Goal: Information Seeking & Learning: Learn about a topic

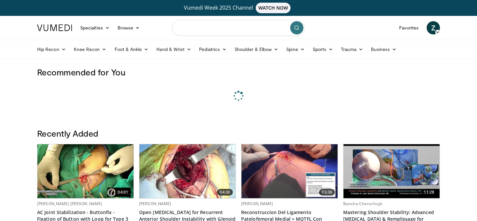
click at [234, 32] on input "Search topics, interventions" at bounding box center [238, 28] width 133 height 16
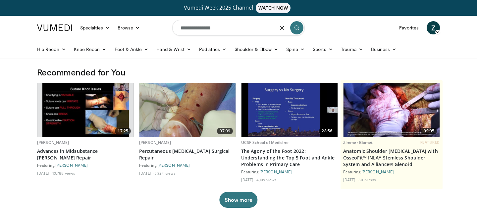
type input "**********"
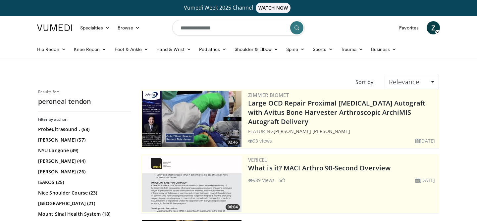
click at [225, 27] on input "**********" at bounding box center [238, 28] width 133 height 16
type input "**********"
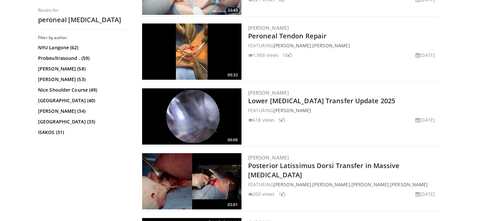
scroll to position [324, 0]
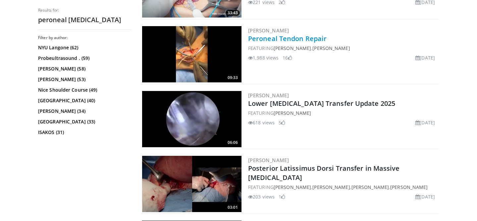
click at [294, 39] on link "Peroneal Tendon Repair" at bounding box center [287, 38] width 79 height 9
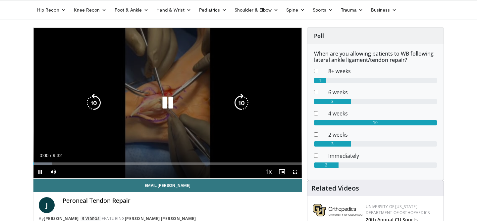
scroll to position [41, 0]
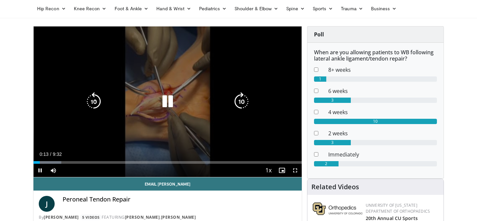
click at [241, 97] on icon "Video Player" at bounding box center [241, 101] width 19 height 19
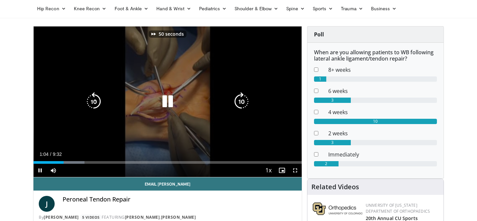
click at [241, 97] on icon "Video Player" at bounding box center [241, 101] width 19 height 19
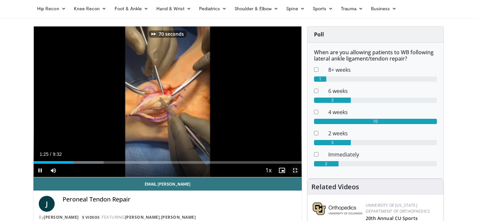
click at [295, 172] on span "Video Player" at bounding box center [295, 170] width 13 height 13
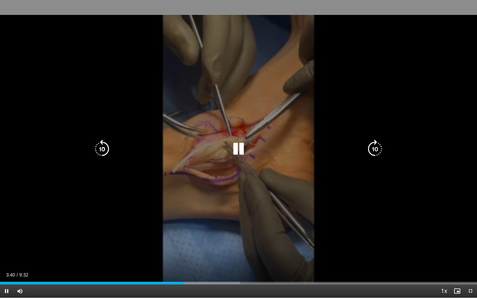
click at [374, 149] on icon "Video Player" at bounding box center [375, 149] width 19 height 19
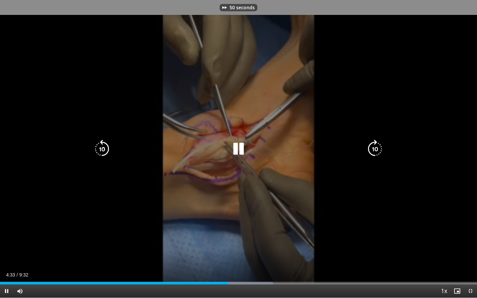
click at [374, 149] on icon "Video Player" at bounding box center [375, 149] width 19 height 19
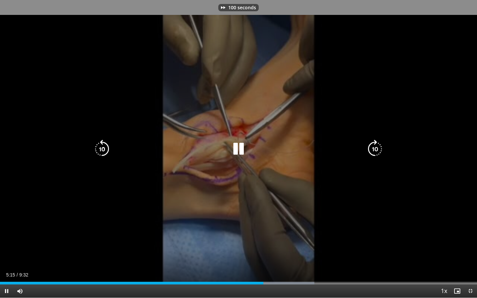
click at [374, 149] on icon "Video Player" at bounding box center [375, 149] width 19 height 19
click at [379, 147] on icon "Video Player" at bounding box center [375, 149] width 19 height 19
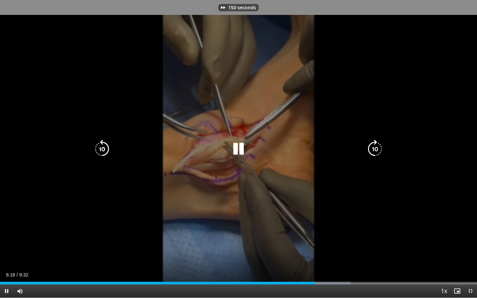
click at [379, 147] on icon "Video Player" at bounding box center [375, 149] width 19 height 19
click at [375, 152] on icon "Video Player" at bounding box center [375, 149] width 19 height 19
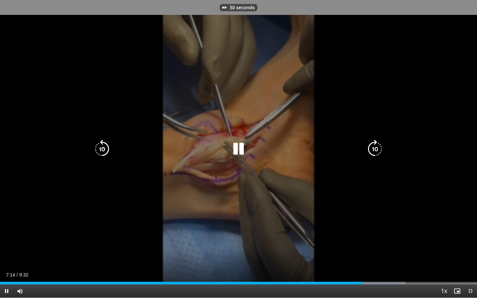
click at [375, 152] on icon "Video Player" at bounding box center [375, 149] width 19 height 19
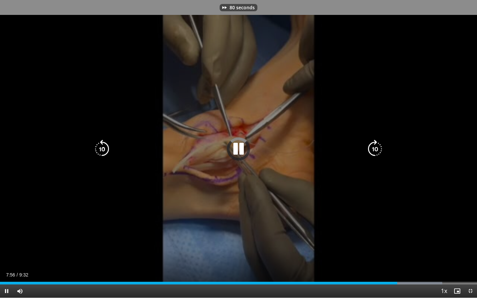
click at [375, 152] on icon "Video Player" at bounding box center [375, 149] width 19 height 19
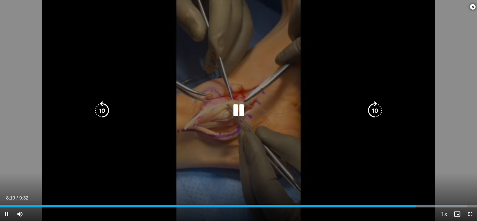
scroll to position [388, 0]
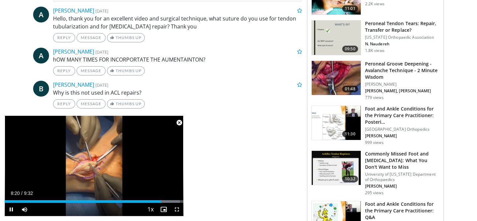
click at [182, 123] on span "Video Player" at bounding box center [179, 122] width 13 height 13
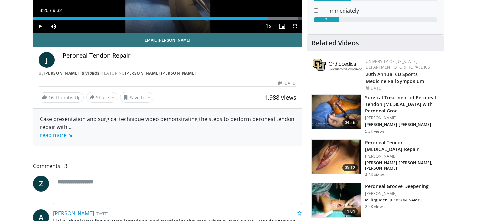
scroll to position [185, 0]
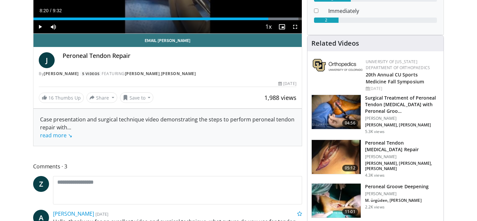
click at [404, 142] on h3 "Peroneal Tendon [MEDICAL_DATA] Repair" at bounding box center [402, 146] width 75 height 13
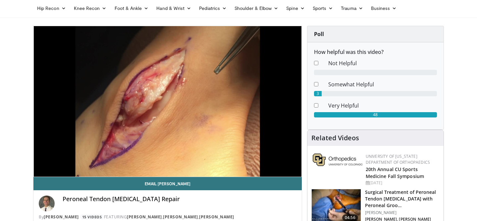
scroll to position [42, 0]
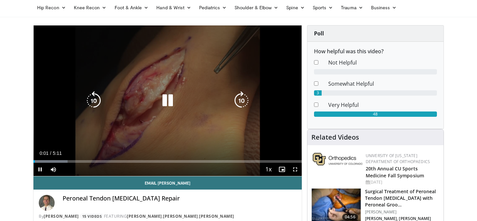
click at [239, 100] on icon "Video Player" at bounding box center [241, 100] width 19 height 19
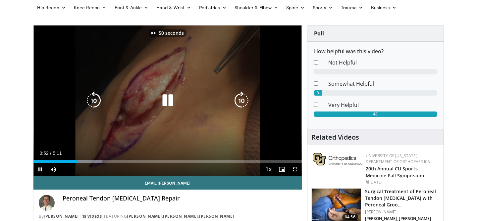
click at [239, 100] on icon "Video Player" at bounding box center [241, 100] width 19 height 19
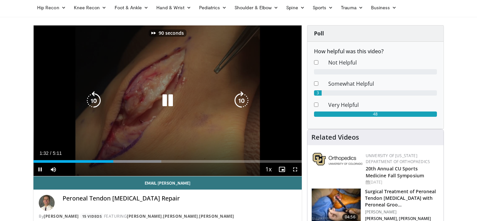
click at [239, 100] on icon "Video Player" at bounding box center [241, 100] width 19 height 19
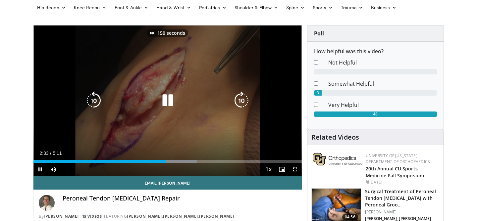
click at [239, 100] on icon "Video Player" at bounding box center [241, 100] width 19 height 19
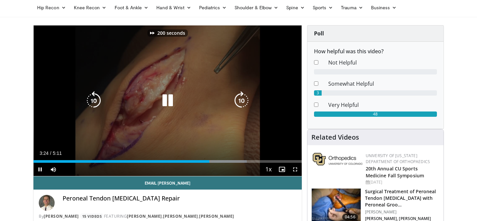
click at [239, 100] on icon "Video Player" at bounding box center [241, 100] width 19 height 19
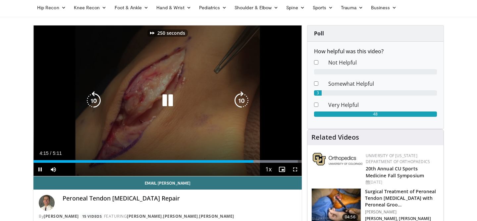
click at [239, 100] on icon "Video Player" at bounding box center [241, 100] width 19 height 19
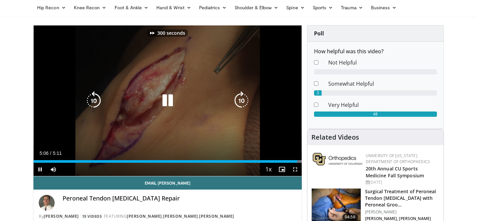
click at [239, 100] on icon "Video Player" at bounding box center [241, 100] width 19 height 19
